Goal: Task Accomplishment & Management: Use online tool/utility

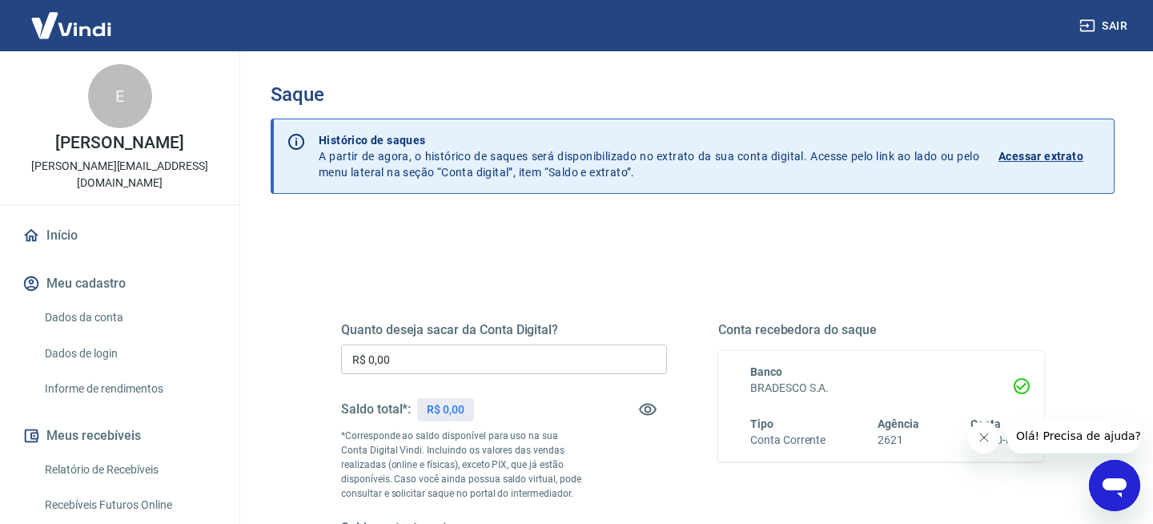
click at [424, 351] on input "R$ 0,00" at bounding box center [504, 359] width 326 height 30
click at [384, 348] on input "R$ 0,00" at bounding box center [504, 359] width 326 height 30
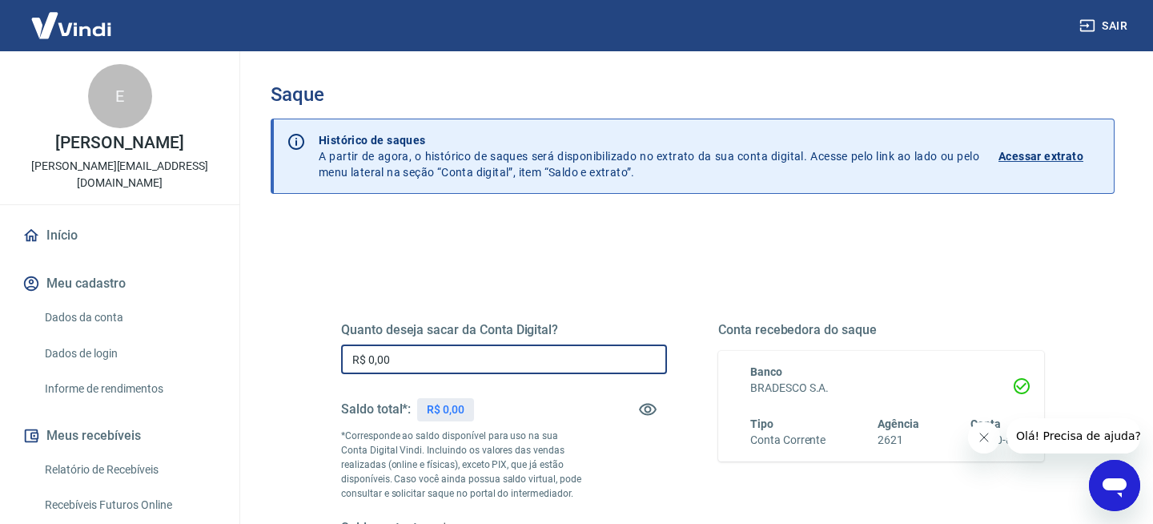
click at [412, 351] on input "R$ 0,00" at bounding box center [504, 359] width 326 height 30
click at [436, 366] on input "R$ 0,00" at bounding box center [504, 359] width 326 height 30
